Goal: Task Accomplishment & Management: Complete application form

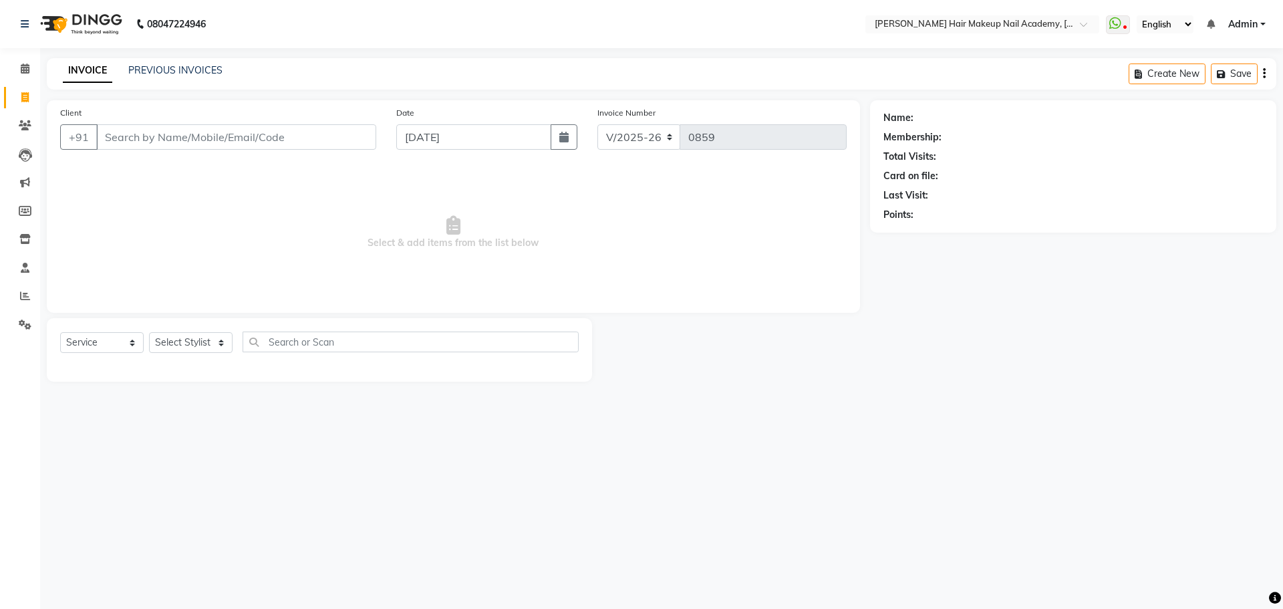
select select "3468"
select select "service"
click at [141, 135] on input "Client" at bounding box center [236, 136] width 280 height 25
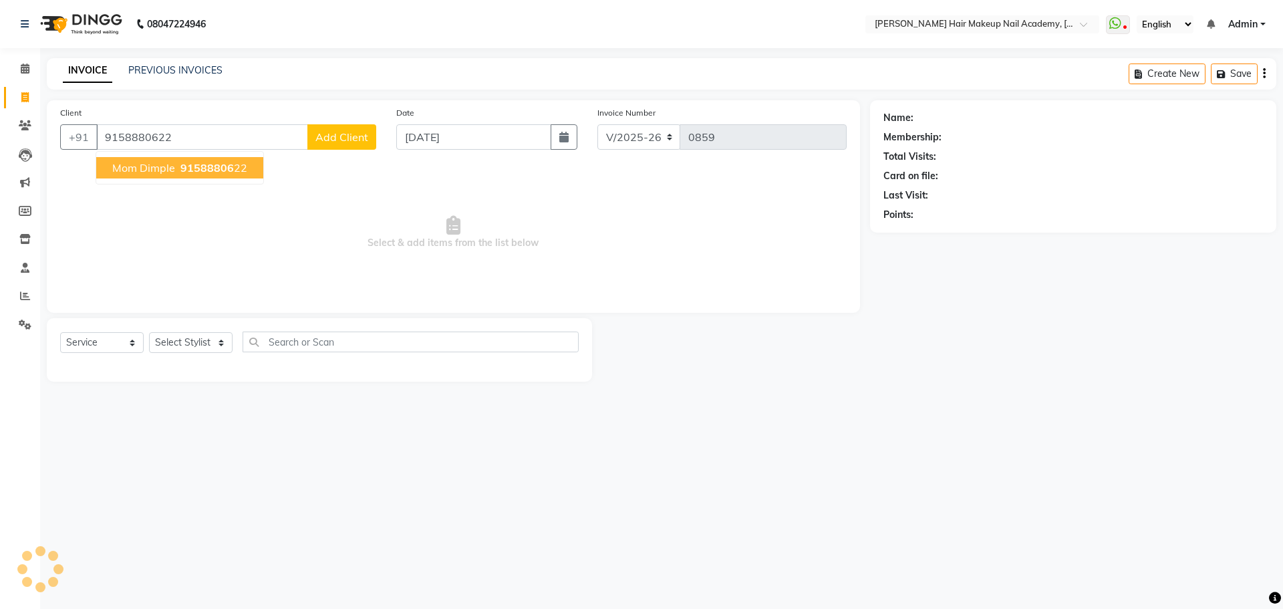
type input "9158880622"
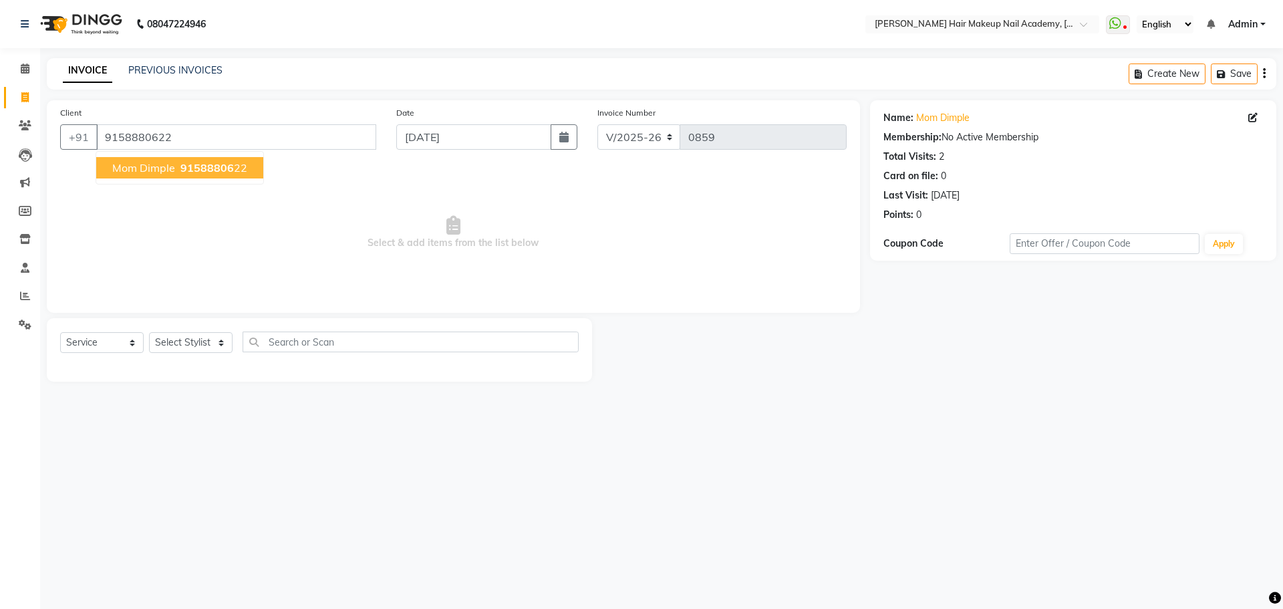
click at [171, 172] on span "Mom Dimple" at bounding box center [143, 167] width 63 height 13
click at [225, 339] on select "Select Stylist Abhimanyu [PERSON_NAME] Arjun [PERSON_NAME] Kiran [MEDICAL_DATA]" at bounding box center [190, 342] width 83 height 21
select select "15692"
click at [149, 332] on select "Select Stylist Abhimanyu [PERSON_NAME] Arjun [PERSON_NAME] Kiran [MEDICAL_DATA]" at bounding box center [190, 342] width 83 height 21
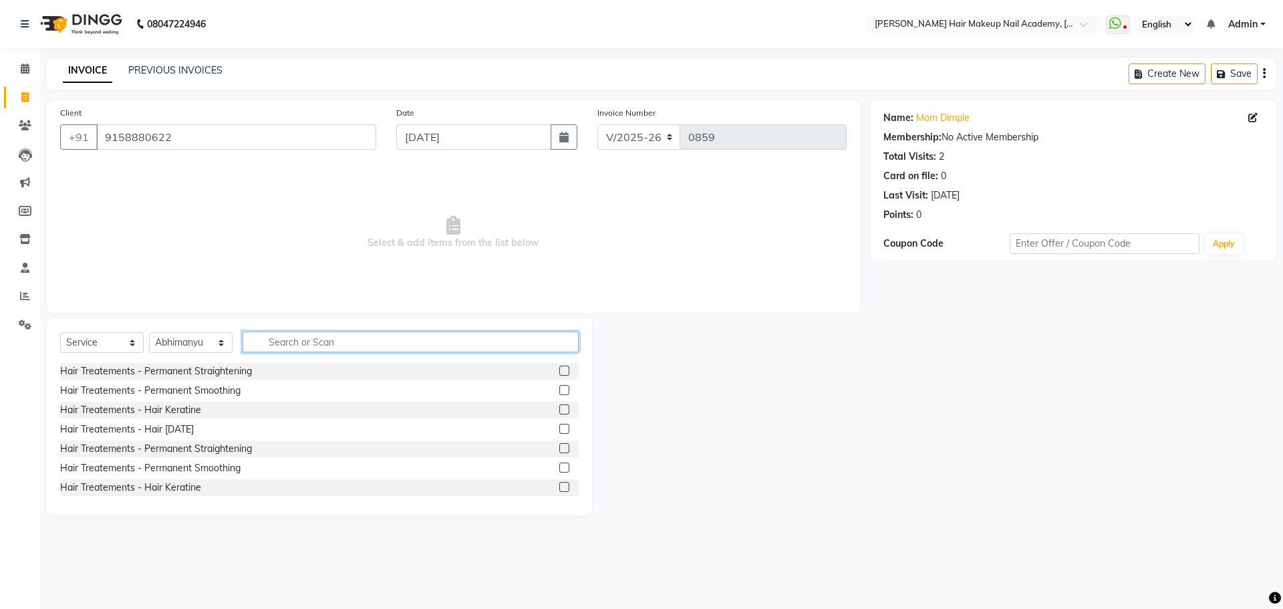
click at [278, 342] on input "text" at bounding box center [410, 341] width 336 height 21
type input "colo"
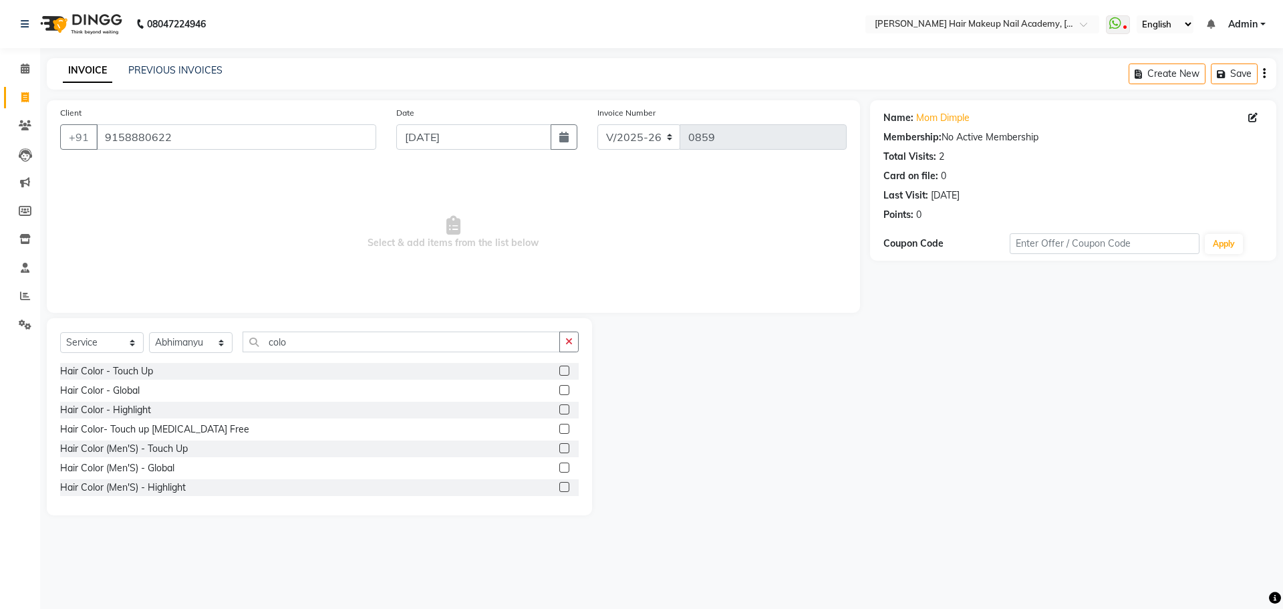
click at [559, 371] on label at bounding box center [564, 370] width 10 height 10
click at [559, 371] on input "checkbox" at bounding box center [563, 371] width 9 height 9
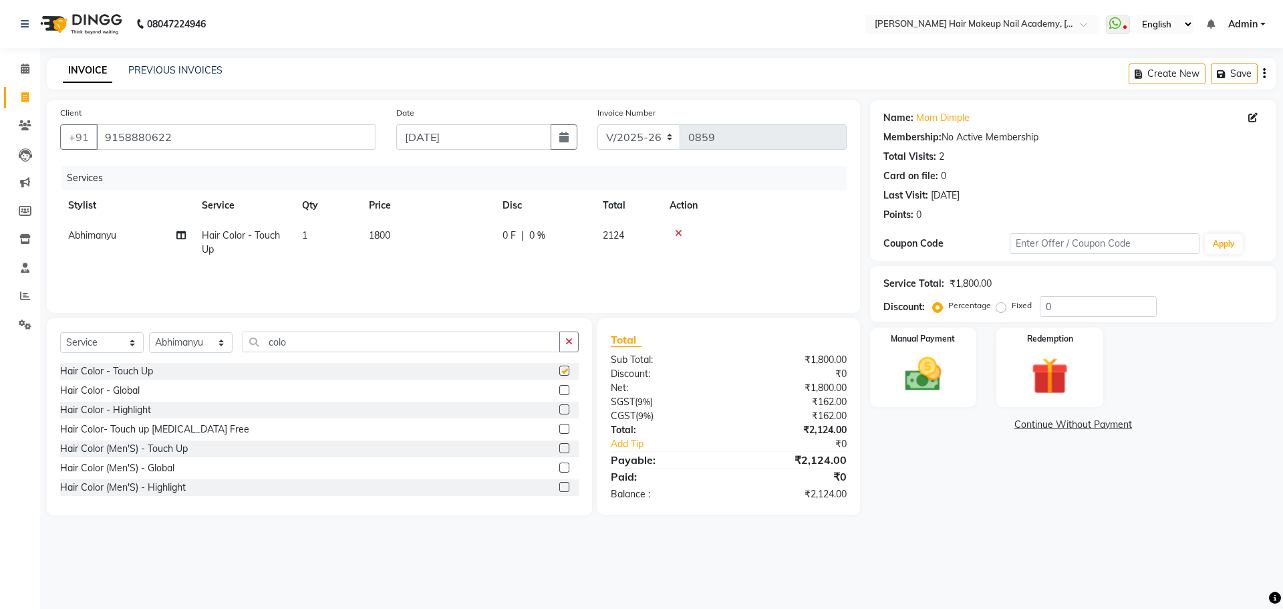
checkbox input "false"
click at [1265, 75] on div "Create New Save" at bounding box center [1202, 73] width 148 height 31
click at [1263, 75] on button "button" at bounding box center [1264, 73] width 3 height 31
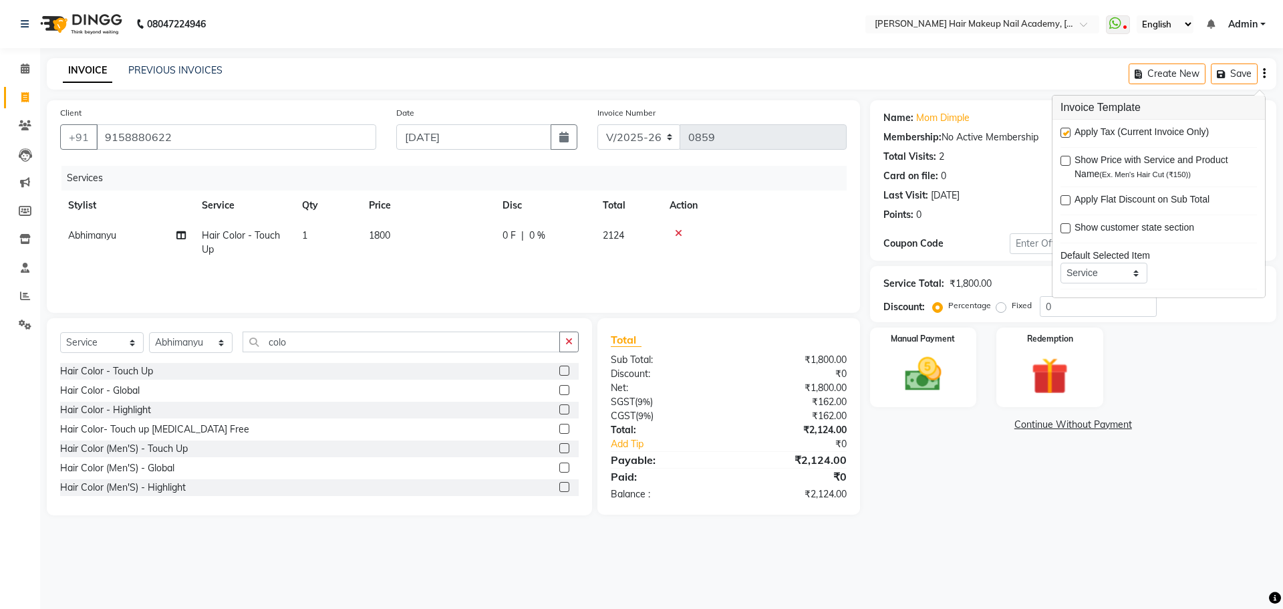
click at [1063, 133] on label at bounding box center [1065, 133] width 10 height 10
click at [1063, 133] on input "checkbox" at bounding box center [1064, 133] width 9 height 9
checkbox input "false"
click at [951, 371] on img at bounding box center [923, 374] width 62 height 44
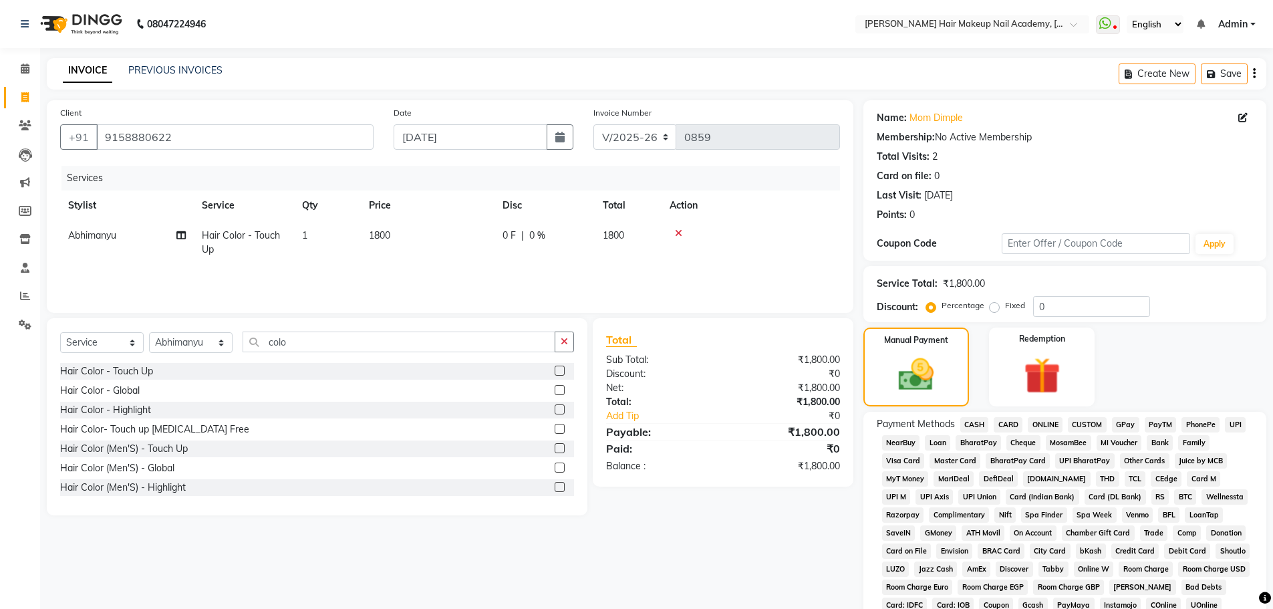
click at [981, 426] on span "CASH" at bounding box center [974, 424] width 29 height 15
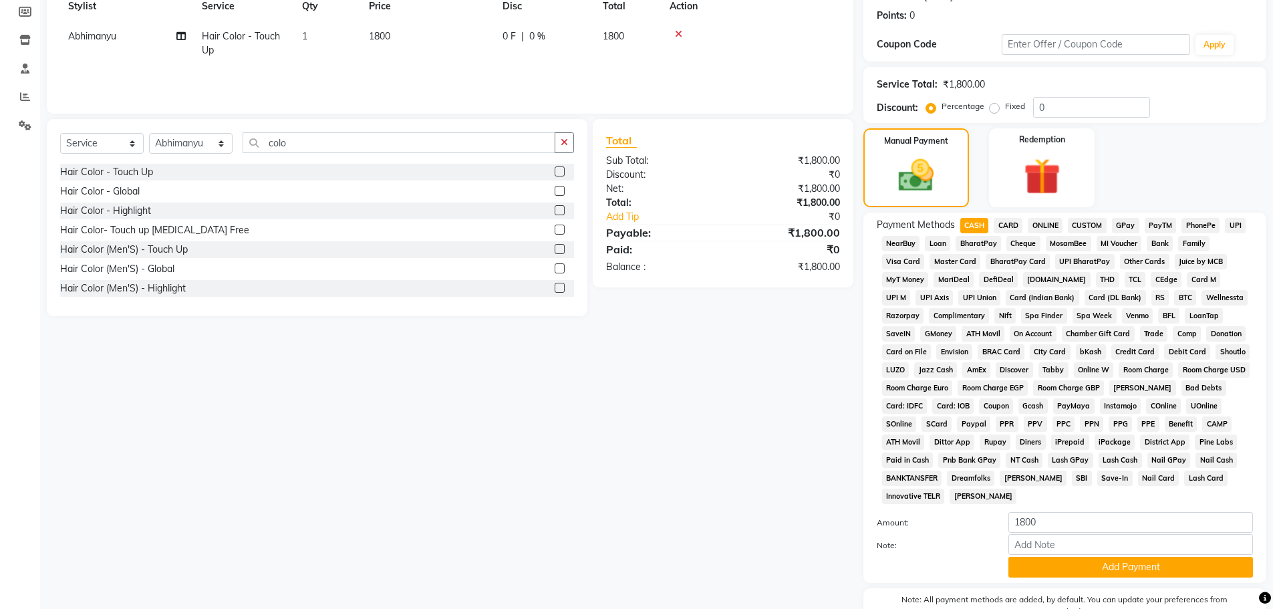
scroll to position [271, 0]
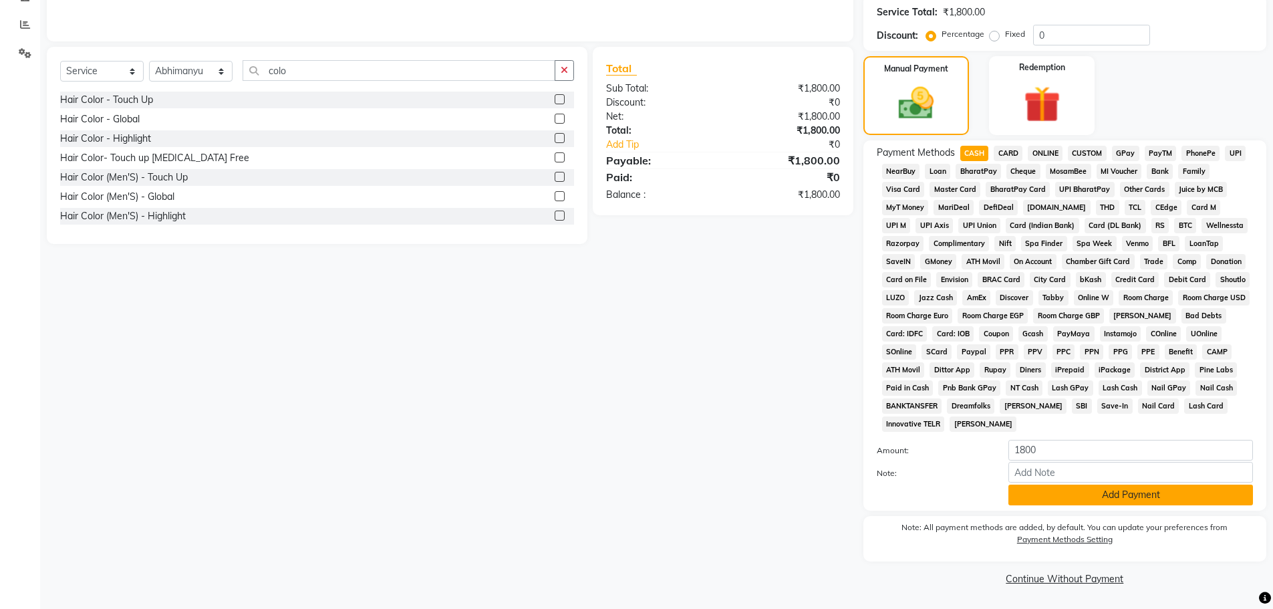
click at [1112, 494] on button "Add Payment" at bounding box center [1130, 494] width 244 height 21
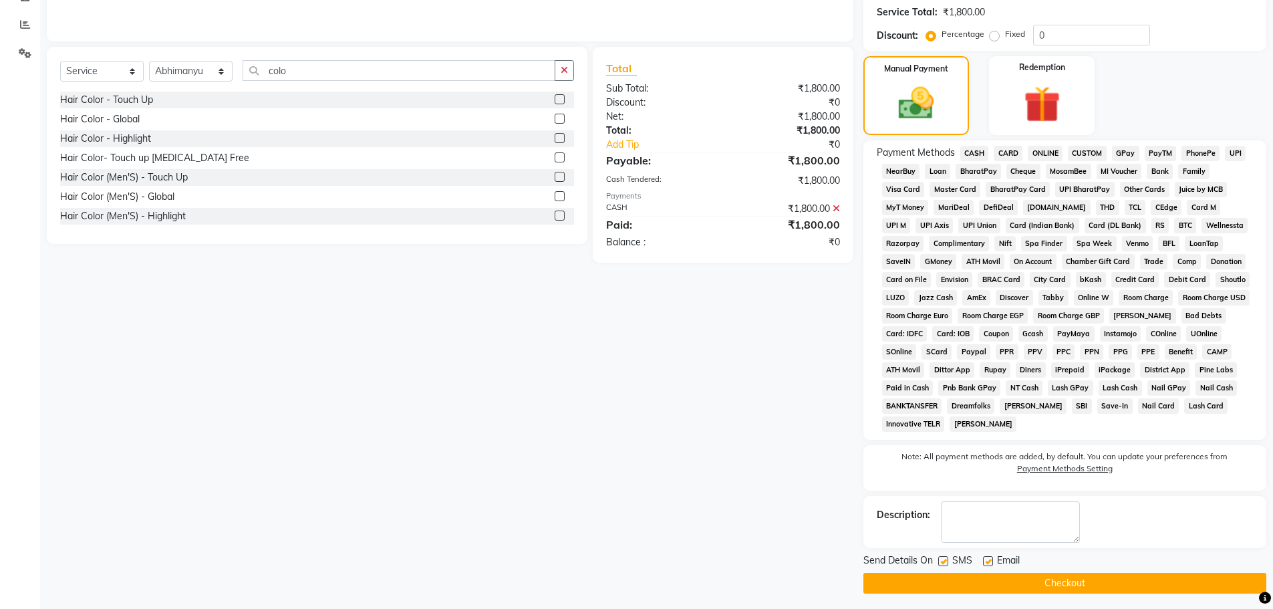
scroll to position [276, 0]
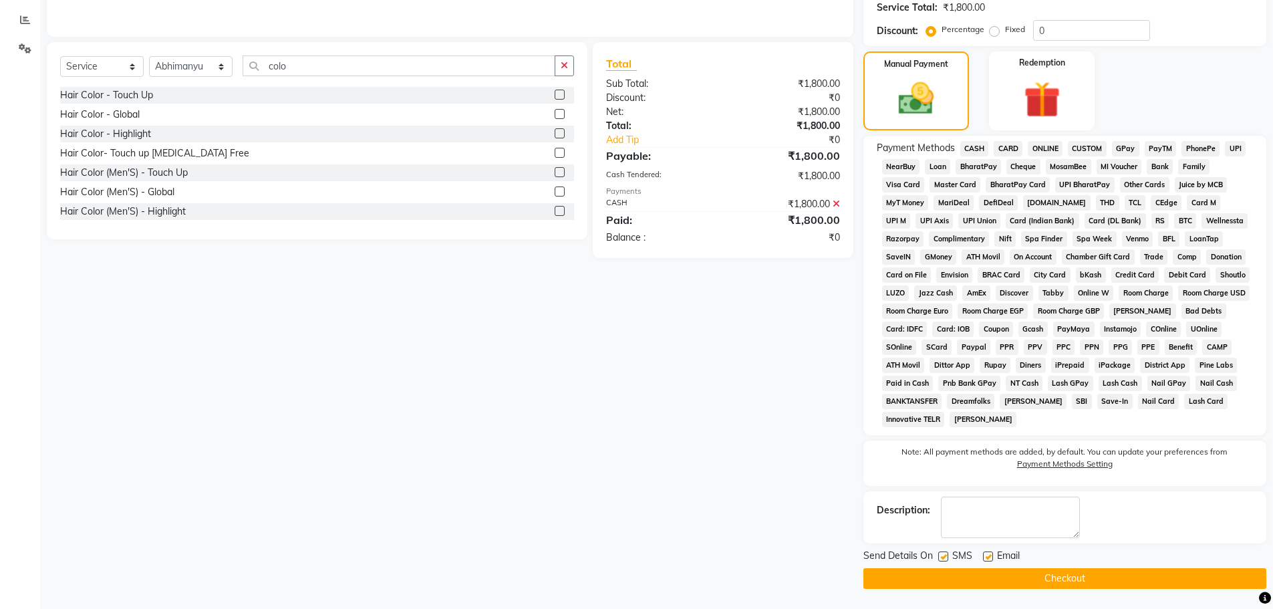
click at [1040, 576] on button "Checkout" at bounding box center [1064, 578] width 403 height 21
